Goal: Find specific page/section

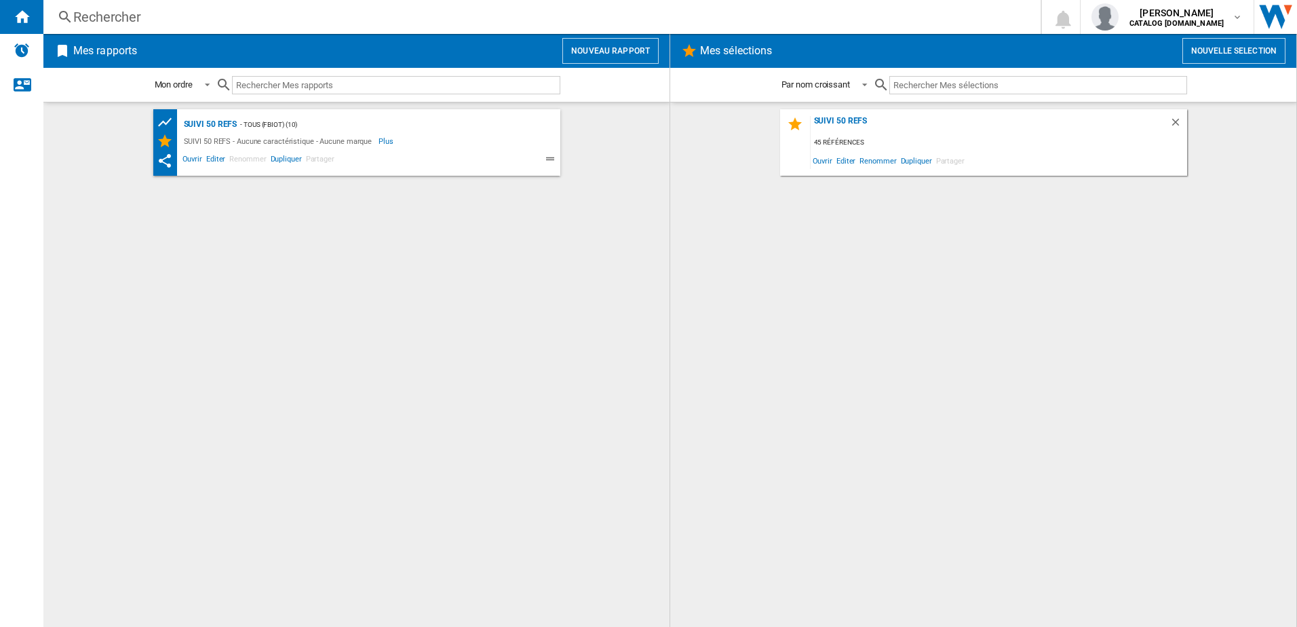
click at [161, 19] on div "Rechercher" at bounding box center [539, 16] width 932 height 19
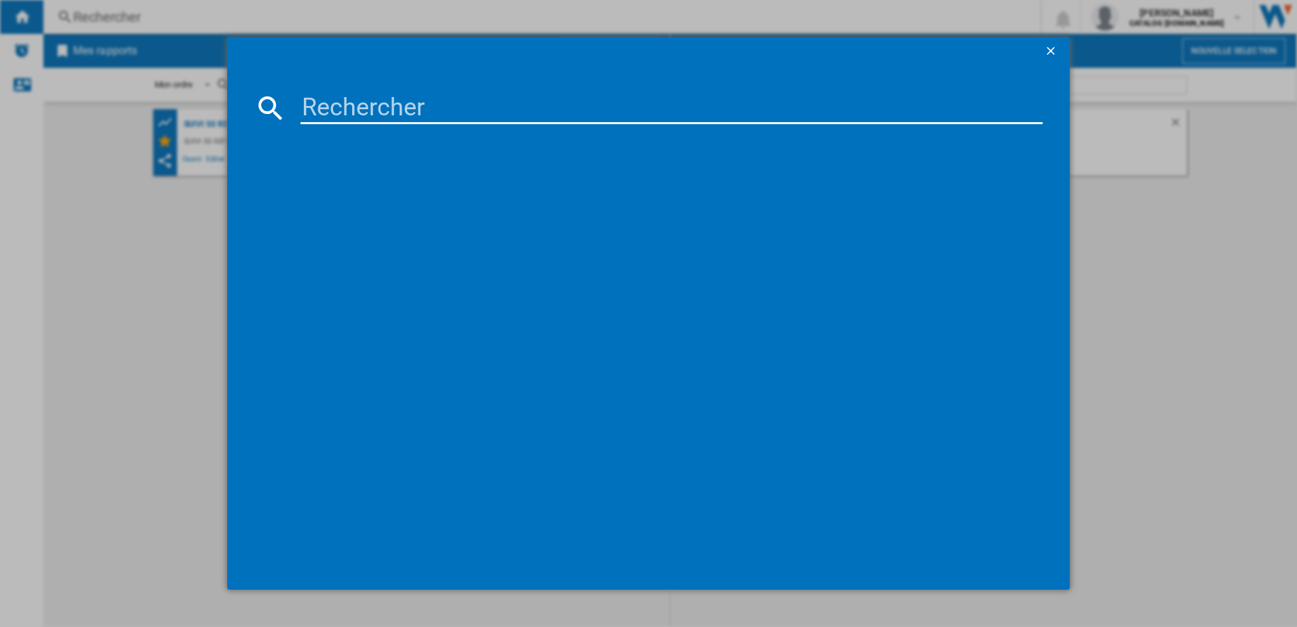
click at [366, 100] on input at bounding box center [671, 108] width 743 height 33
type input "g"
